Goal: Task Accomplishment & Management: Use online tool/utility

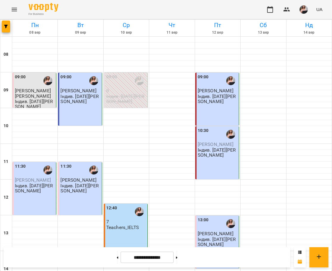
scroll to position [257, 0]
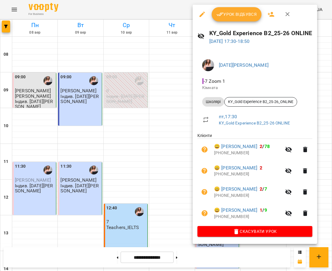
click at [249, 16] on span "Урок відбувся" at bounding box center [237, 14] width 41 height 7
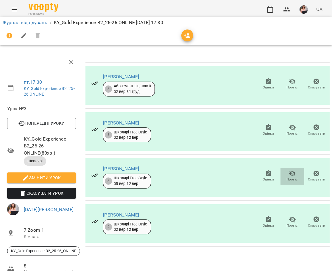
click at [289, 176] on icon "button" at bounding box center [292, 173] width 7 height 7
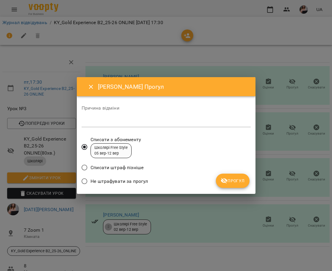
click at [231, 178] on span "Прогул" at bounding box center [233, 180] width 24 height 7
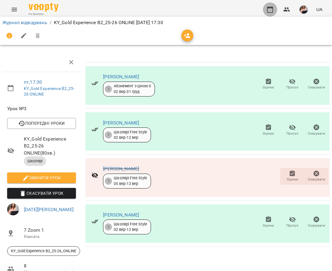
click at [269, 9] on icon "button" at bounding box center [270, 9] width 7 height 7
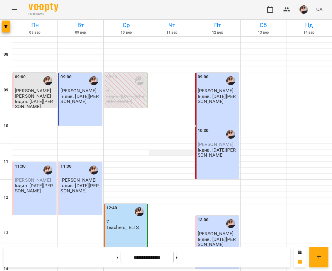
scroll to position [179, 0]
click at [307, 11] on img "button" at bounding box center [304, 9] width 8 height 8
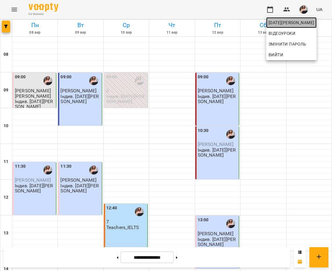
click at [308, 22] on span "[DATE][PERSON_NAME]" at bounding box center [292, 22] width 46 height 7
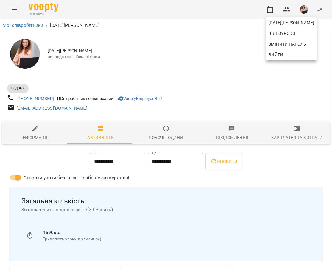
click at [294, 138] on div at bounding box center [166, 135] width 332 height 271
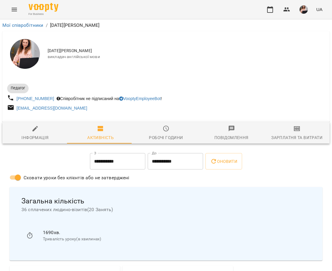
click at [295, 130] on icon "button" at bounding box center [297, 129] width 4 height 2
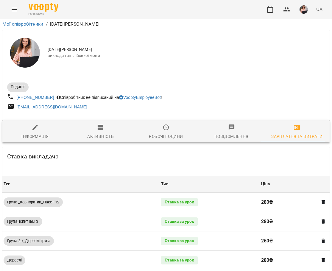
scroll to position [380, 0]
